Goal: Contribute content

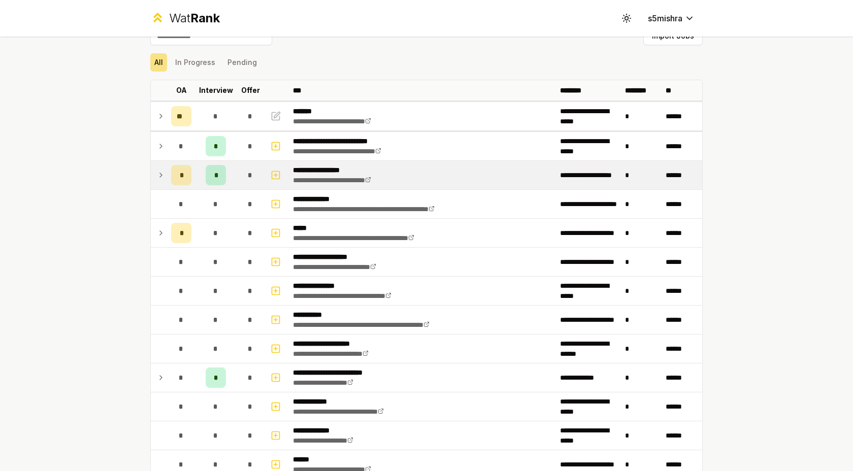
scroll to position [20, 0]
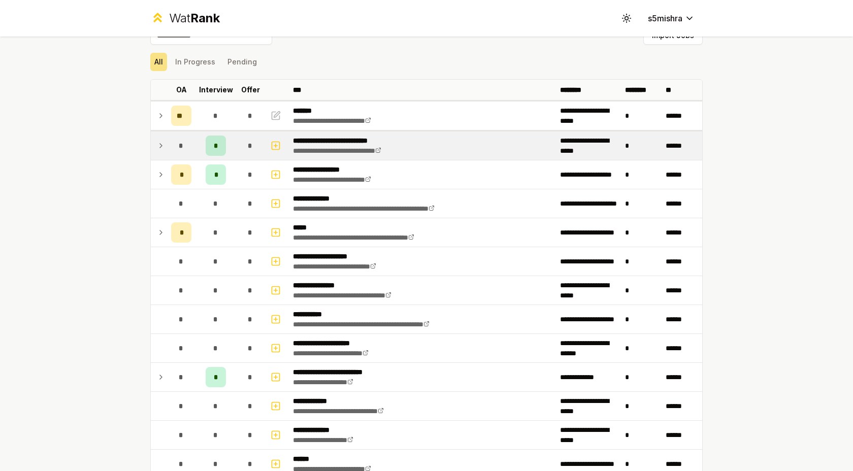
click at [160, 147] on icon at bounding box center [161, 146] width 2 height 4
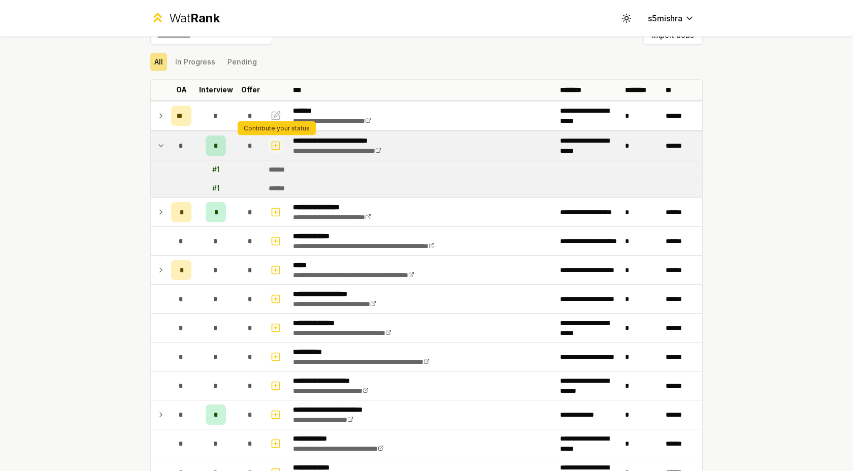
click at [276, 146] on icon "button" at bounding box center [276, 146] width 4 height 0
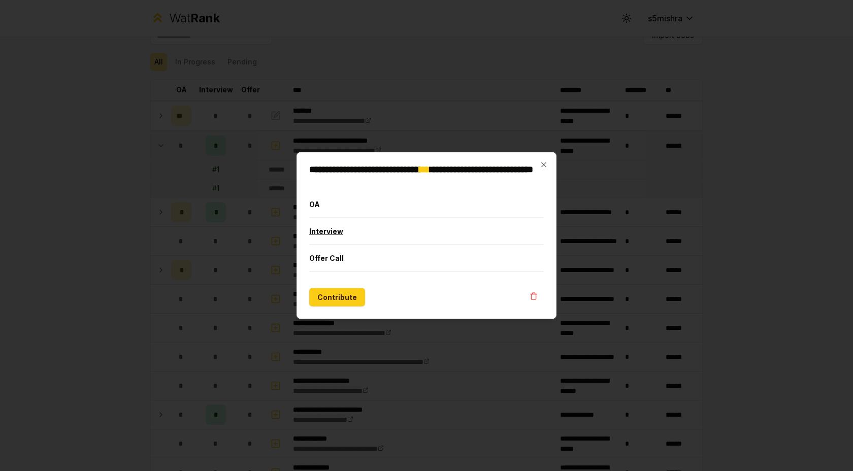
click at [335, 228] on button "Interview" at bounding box center [426, 231] width 235 height 26
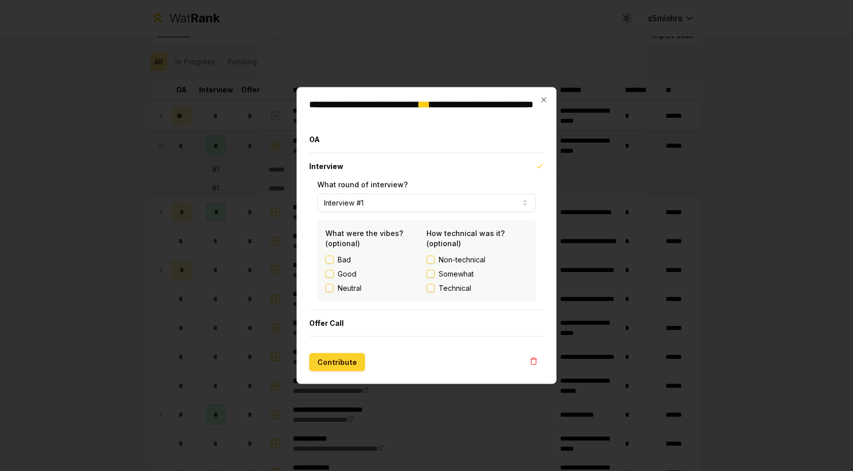
click at [346, 362] on button "Contribute" at bounding box center [337, 362] width 56 height 18
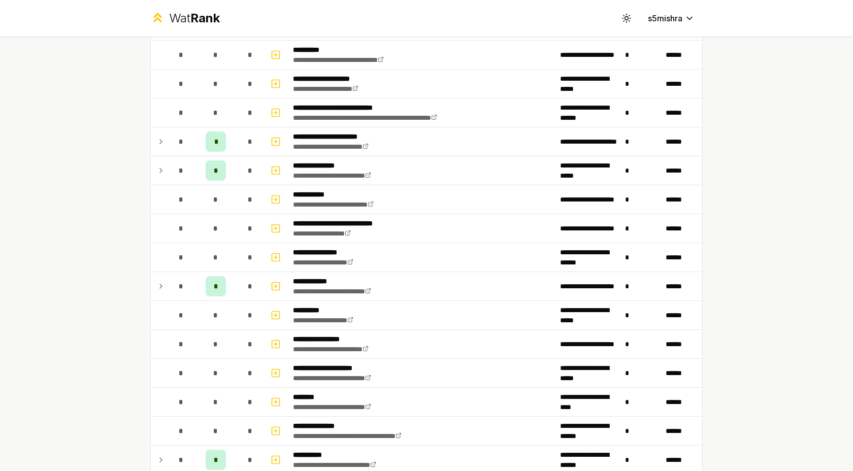
scroll to position [522, 0]
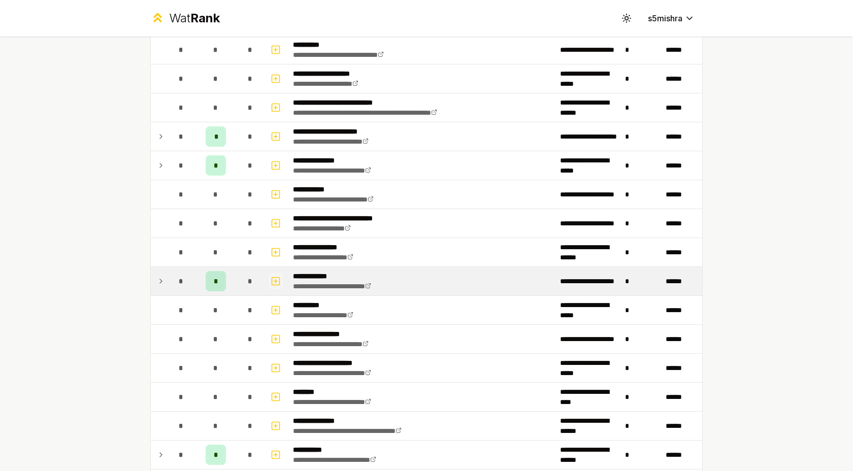
click at [275, 283] on icon "button" at bounding box center [276, 281] width 10 height 12
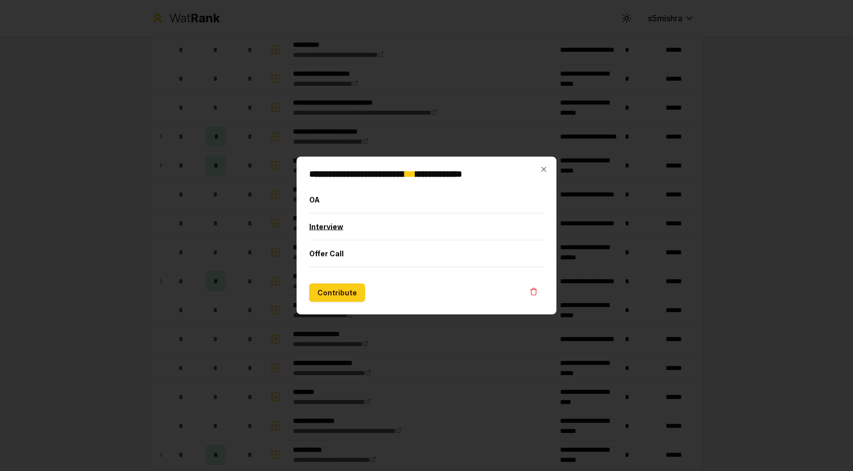
click at [364, 225] on button "Interview" at bounding box center [426, 227] width 235 height 26
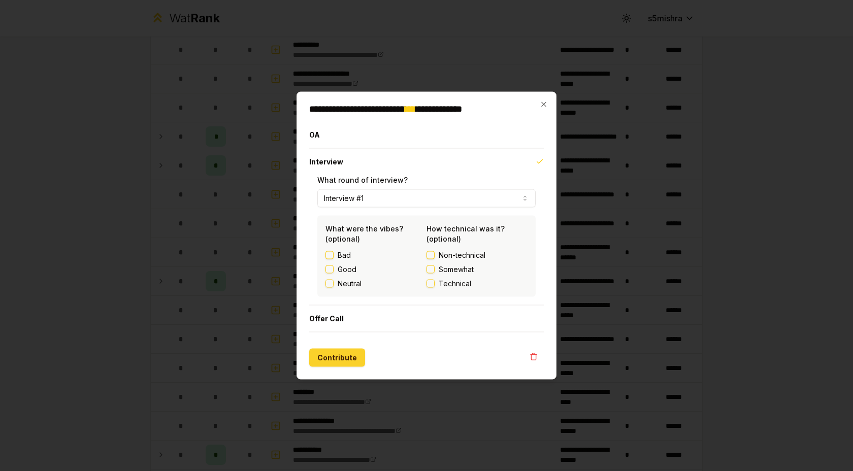
click at [333, 363] on button "Contribute" at bounding box center [337, 358] width 56 height 18
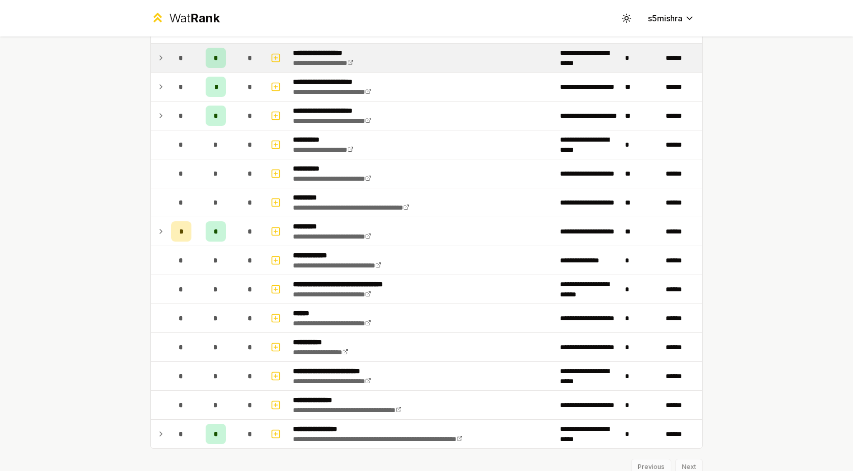
scroll to position [1103, 0]
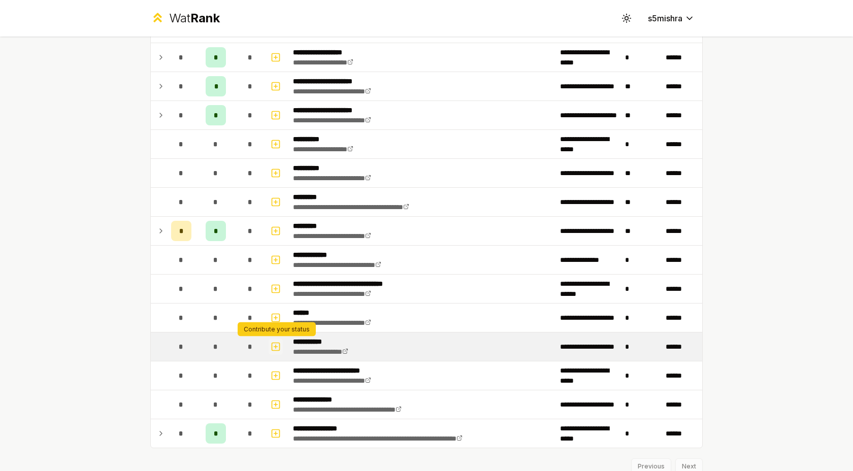
click at [276, 345] on icon "button" at bounding box center [276, 347] width 0 height 4
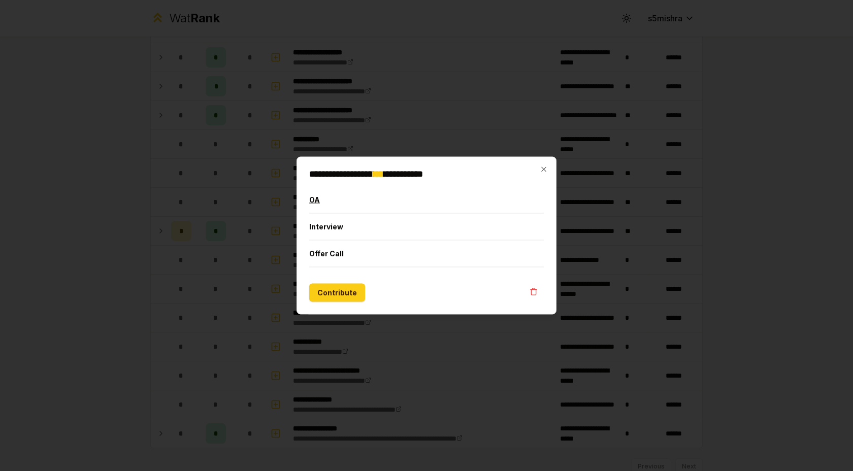
click at [359, 207] on button "OA" at bounding box center [426, 200] width 235 height 26
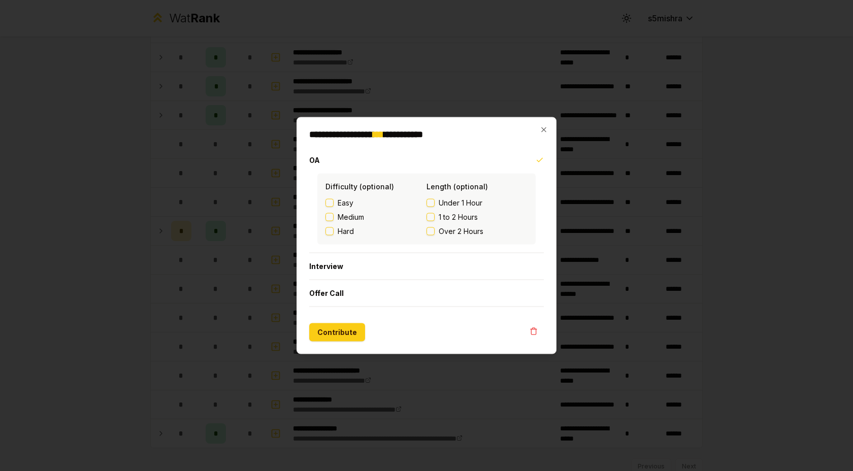
click at [433, 216] on button "1 to 2 Hours" at bounding box center [431, 217] width 8 height 8
click at [344, 334] on button "Contribute" at bounding box center [337, 332] width 56 height 18
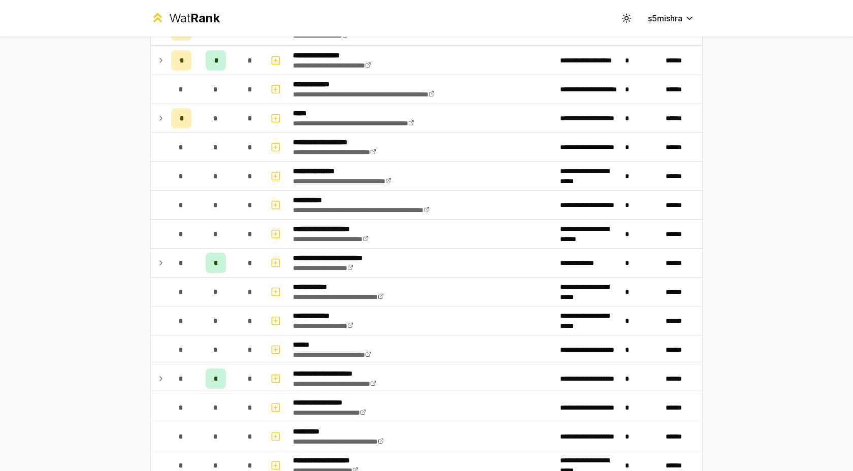
scroll to position [198, 0]
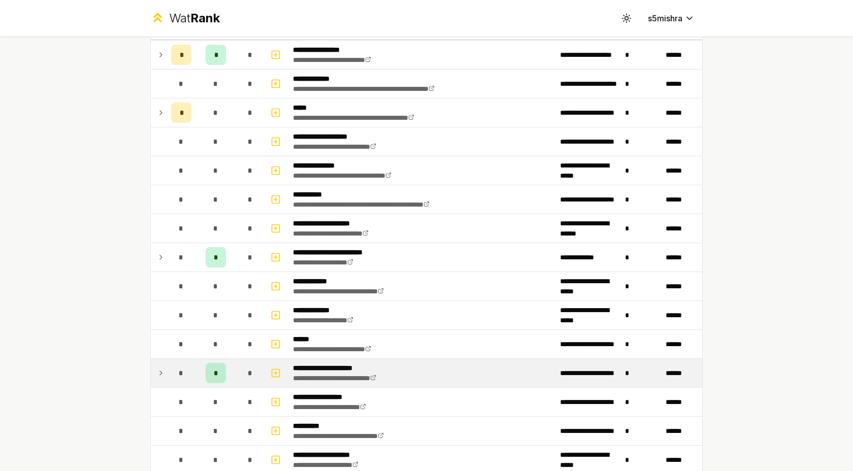
click at [156, 377] on td at bounding box center [159, 373] width 16 height 28
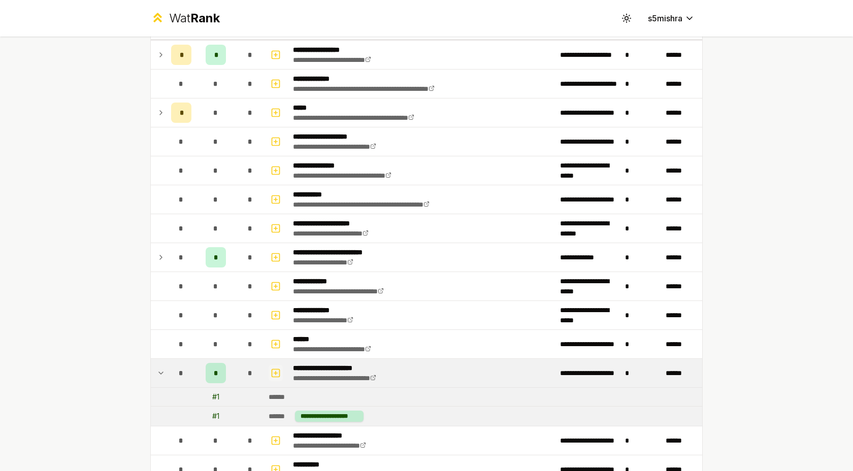
click at [273, 373] on icon "button" at bounding box center [276, 373] width 10 height 12
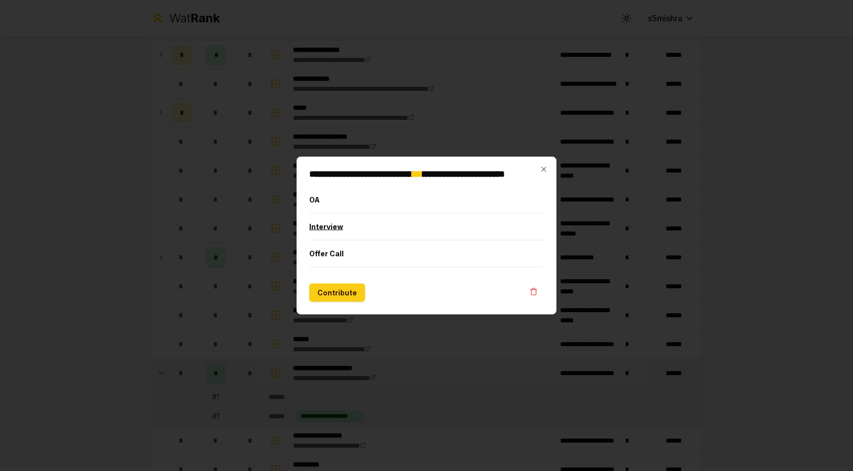
click at [384, 221] on button "Interview" at bounding box center [426, 227] width 235 height 26
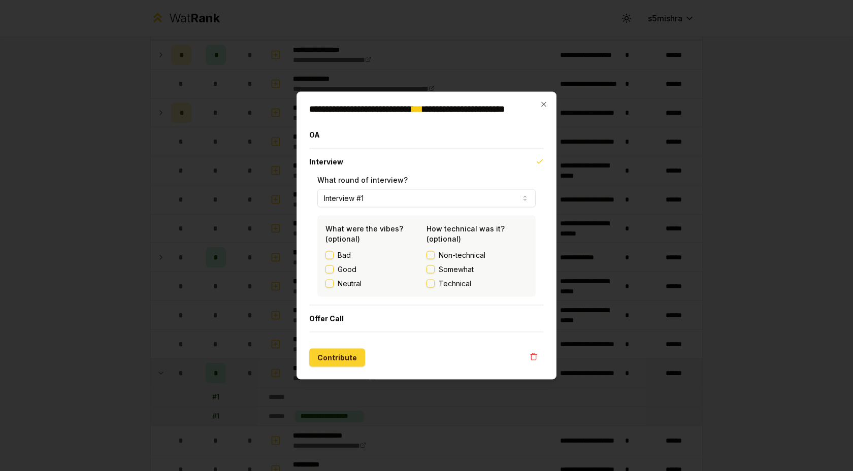
click at [340, 355] on button "Contribute" at bounding box center [337, 358] width 56 height 18
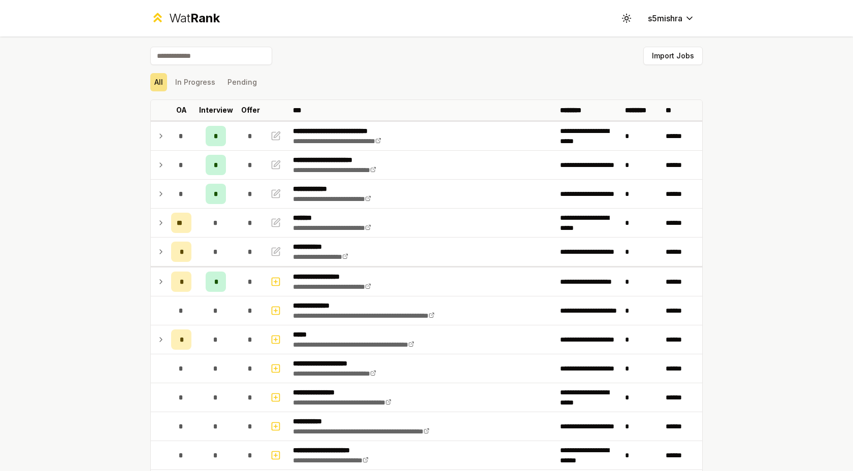
click at [767, 190] on div "**********" at bounding box center [426, 235] width 853 height 471
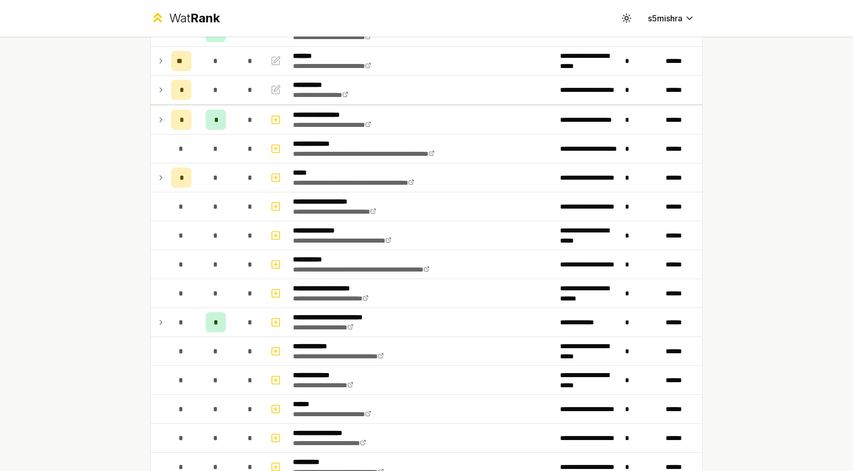
scroll to position [190, 0]
